Goal: Information Seeking & Learning: Learn about a topic

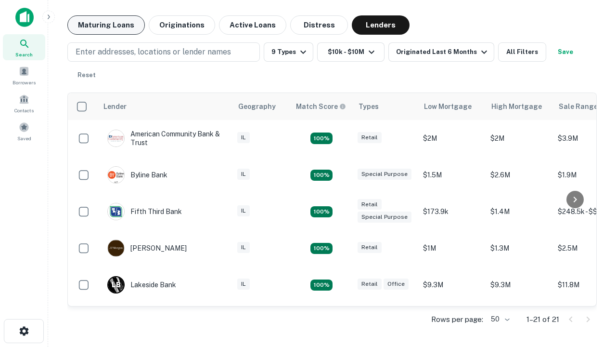
click at [106, 25] on button "Maturing Loans" at bounding box center [106, 24] width 78 height 19
